Goal: Information Seeking & Learning: Check status

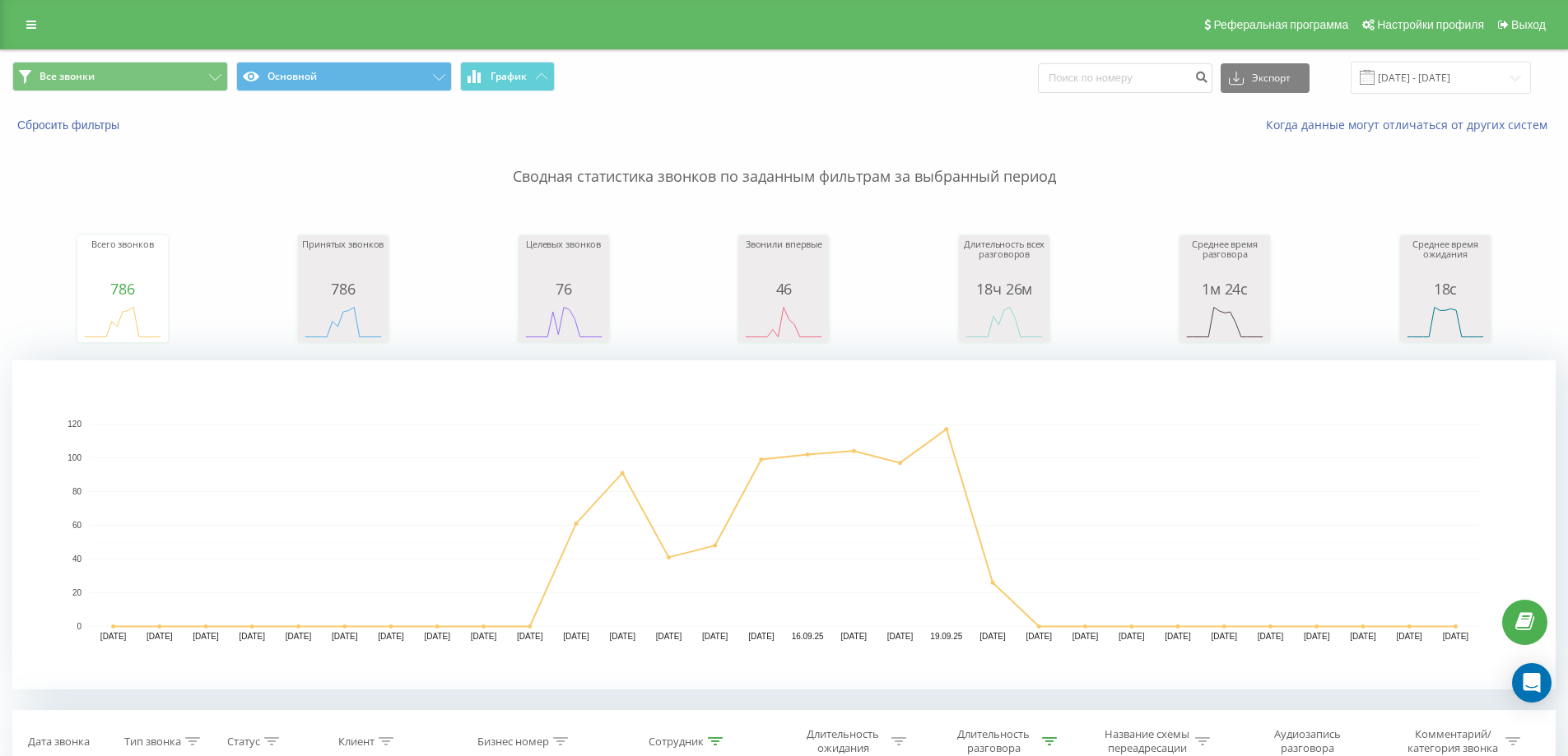
click at [0, 0] on button at bounding box center [0, 0] width 0 height 0
click at [421, 179] on p "Сводная статистика звонков по заданным фильтрам за выбранный период" at bounding box center [784, 160] width 1544 height 55
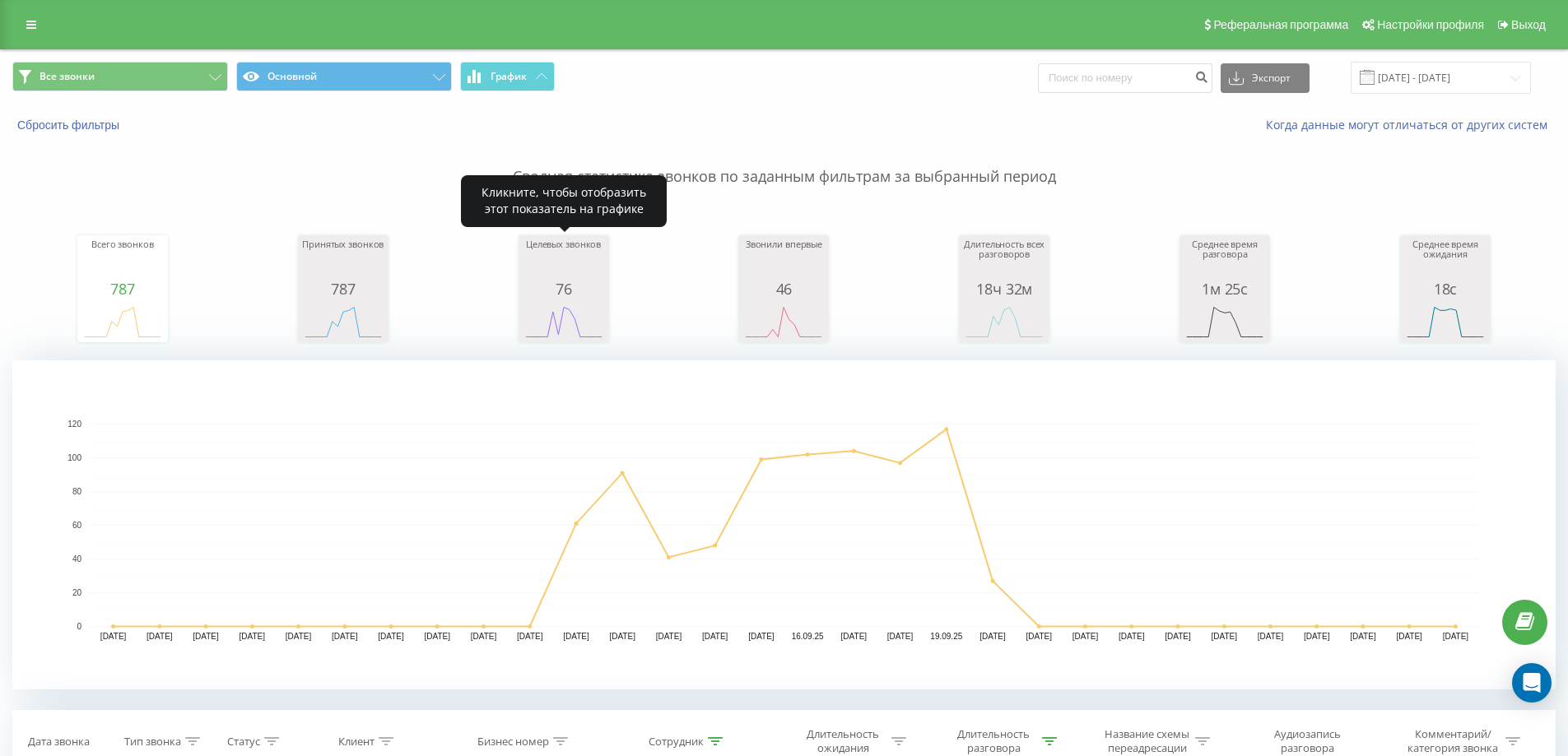
click at [538, 262] on div "Целевых звонков" at bounding box center [563, 260] width 82 height 41
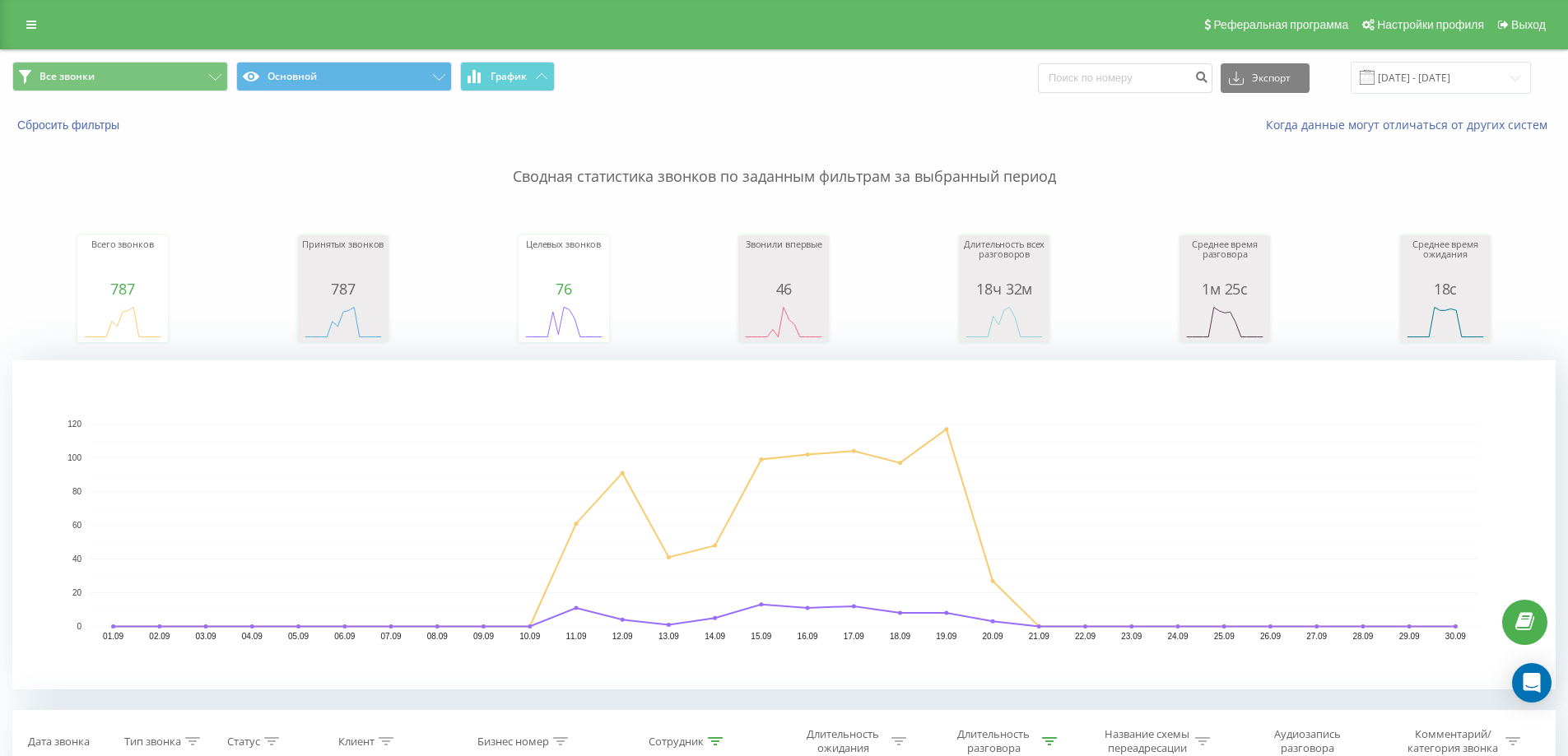
drag, startPoint x: 1130, startPoint y: 185, endPoint x: 1128, endPoint y: 169, distance: 16.1
click at [1130, 185] on p "Сводная статистика звонков по заданным фильтрам за выбранный период" at bounding box center [784, 160] width 1544 height 55
type input "7"
